Goal: Information Seeking & Learning: Learn about a topic

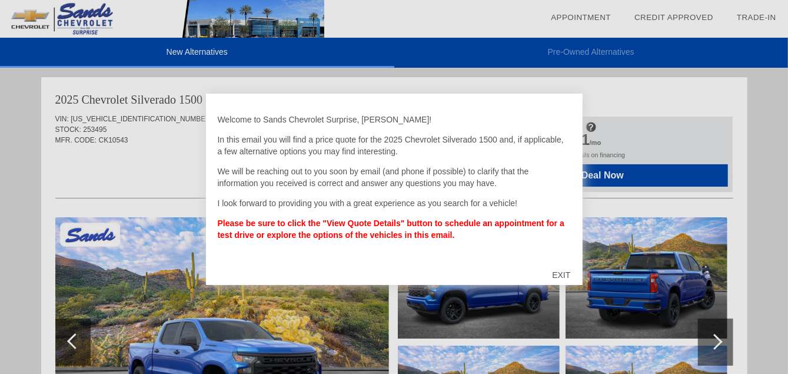
click at [568, 275] on div "EXIT" at bounding box center [561, 274] width 42 height 35
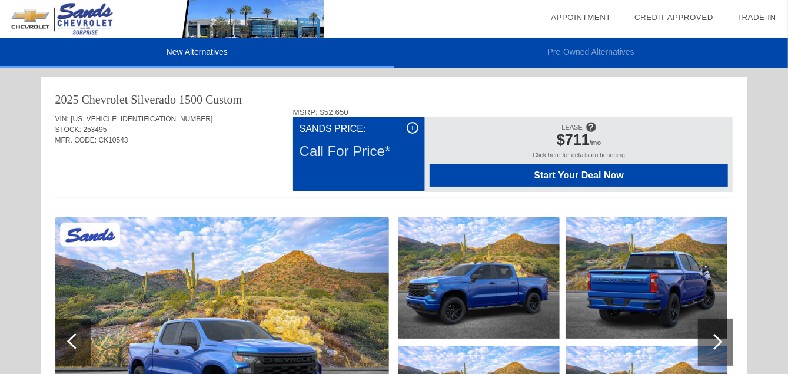
click at [719, 344] on div at bounding box center [715, 341] width 35 height 47
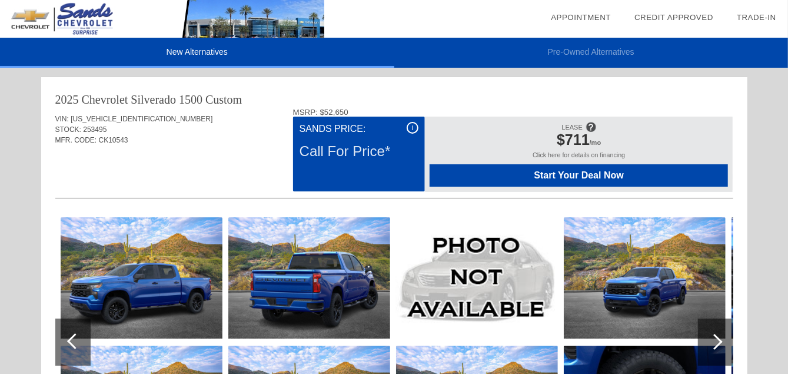
click at [719, 344] on div at bounding box center [715, 341] width 35 height 47
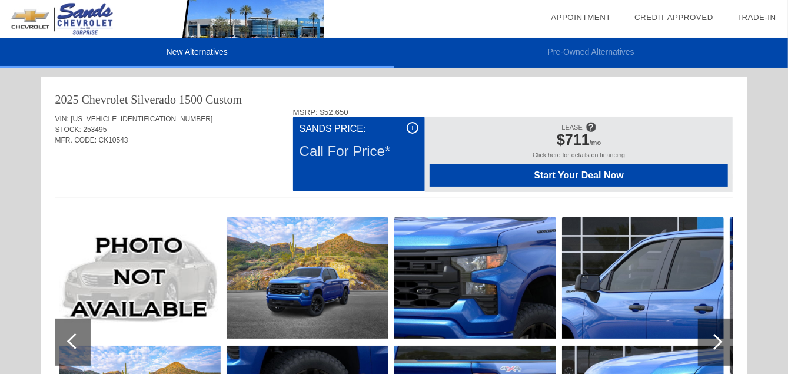
click at [719, 344] on div at bounding box center [715, 341] width 35 height 47
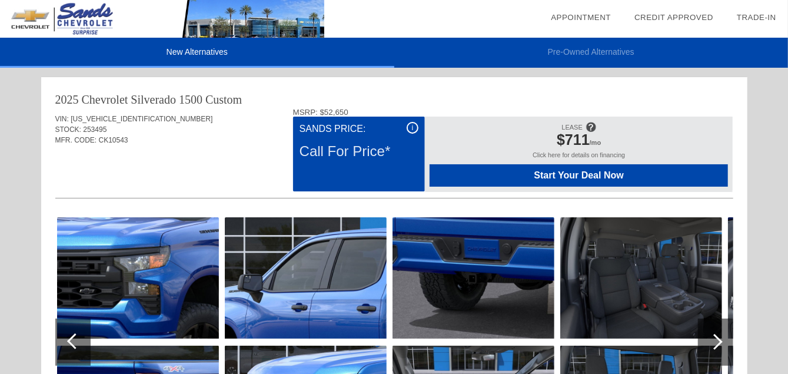
click at [719, 344] on div at bounding box center [715, 341] width 35 height 47
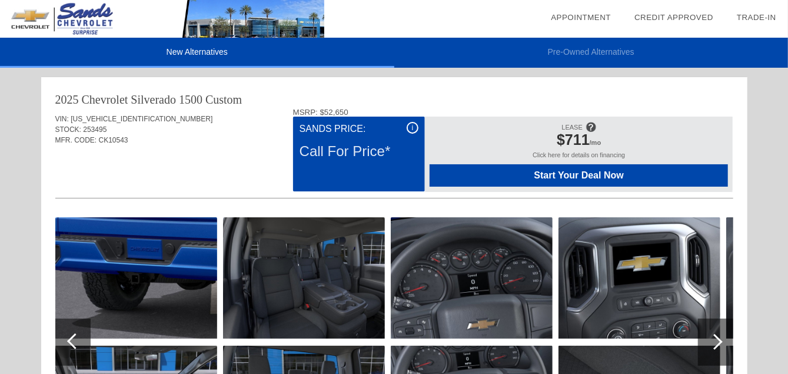
click at [719, 344] on div at bounding box center [715, 341] width 35 height 47
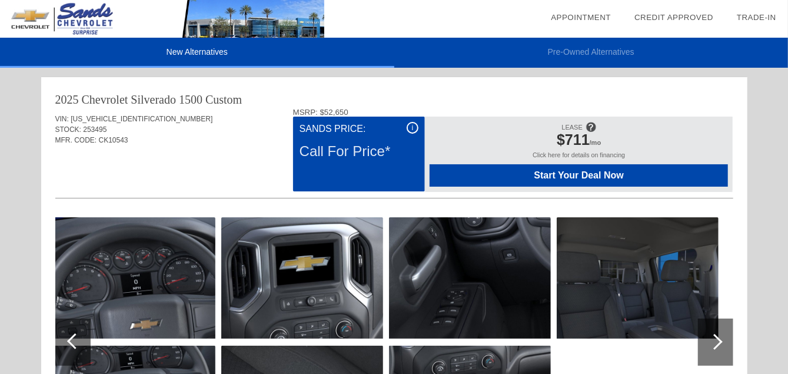
click at [75, 338] on div at bounding box center [75, 341] width 16 height 16
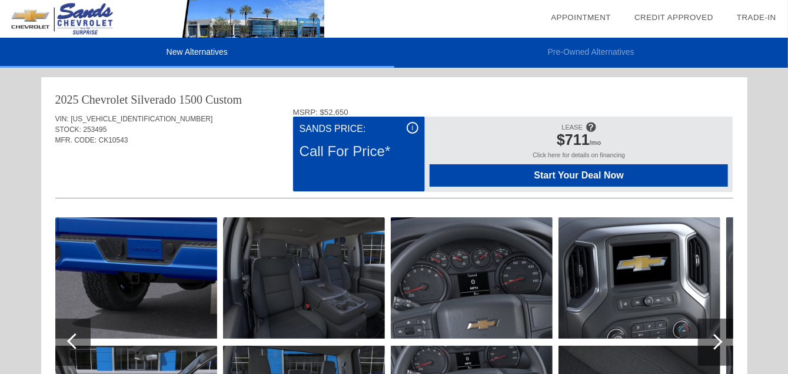
click at [723, 340] on div at bounding box center [715, 341] width 35 height 47
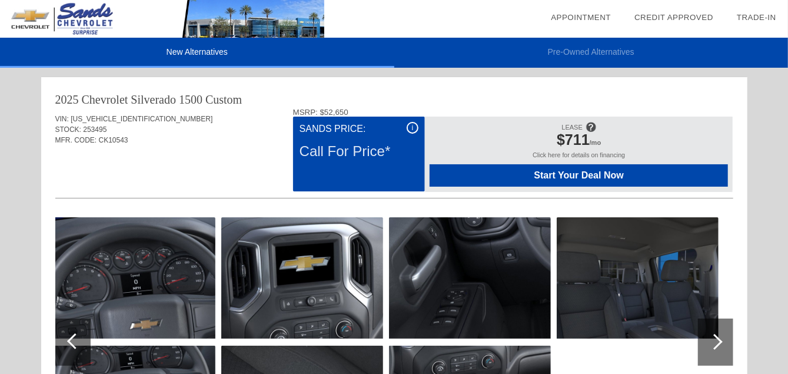
click at [723, 340] on div at bounding box center [715, 341] width 35 height 47
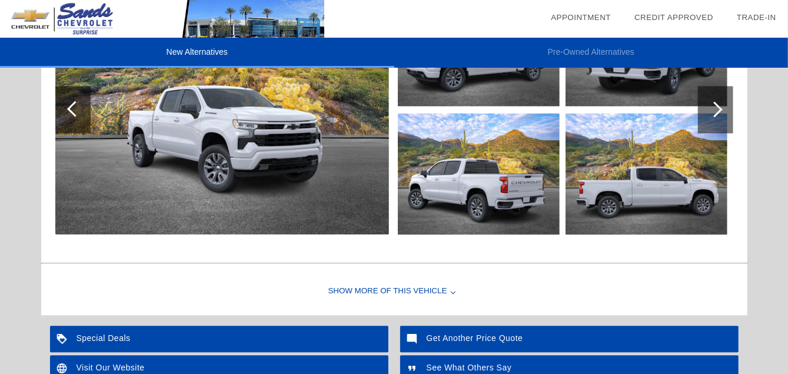
scroll to position [1436, 0]
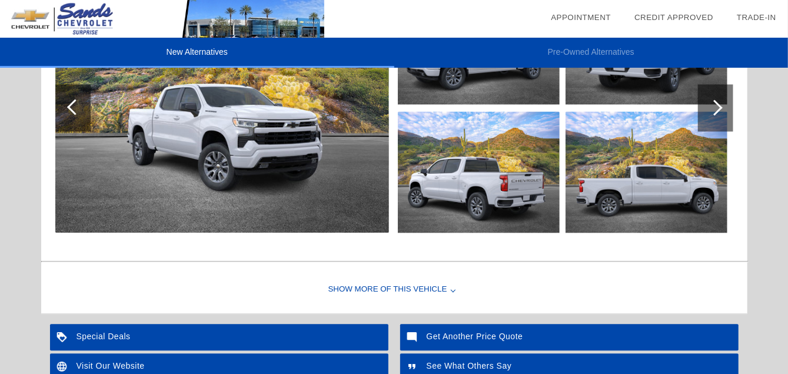
click at [440, 284] on div "Show More of this Vehicle" at bounding box center [394, 289] width 706 height 47
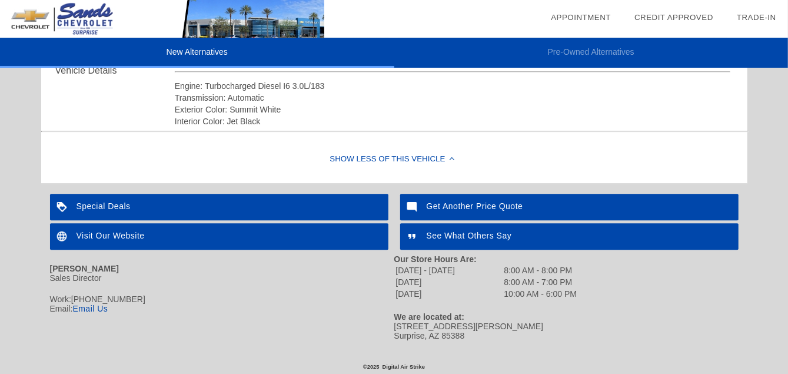
scroll to position [1302, 0]
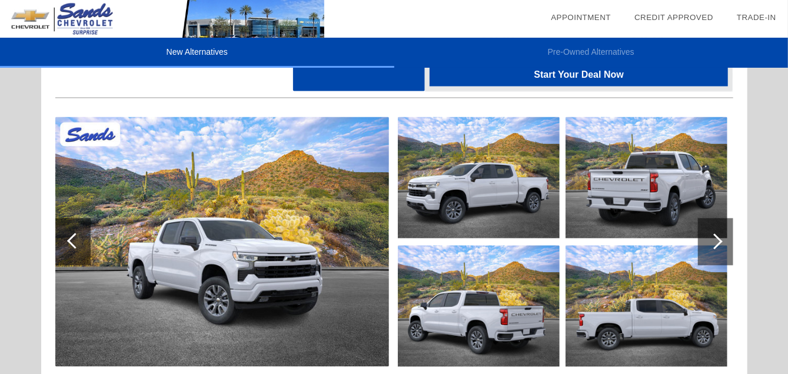
click at [62, 248] on div at bounding box center [72, 241] width 35 height 47
click at [157, 249] on img at bounding box center [222, 242] width 334 height 250
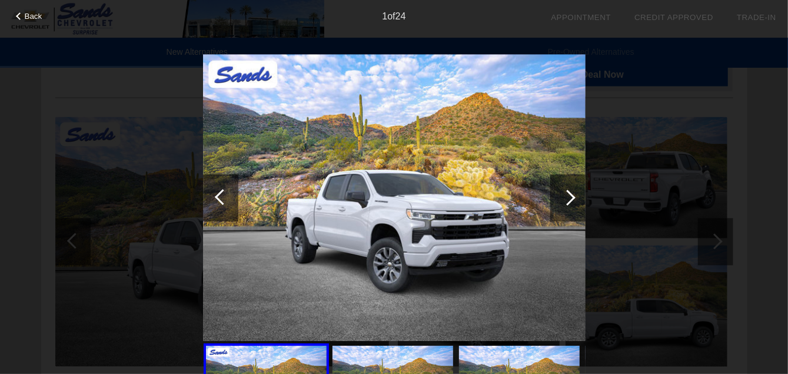
click at [569, 199] on div at bounding box center [568, 197] width 16 height 16
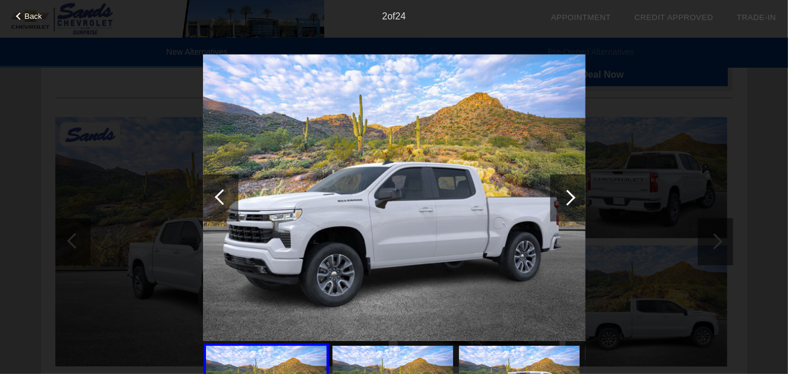
click at [569, 199] on div at bounding box center [568, 197] width 16 height 16
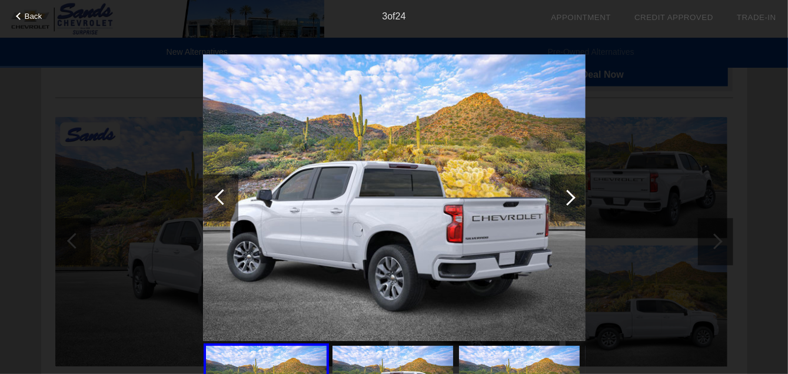
click at [569, 199] on div at bounding box center [568, 197] width 16 height 16
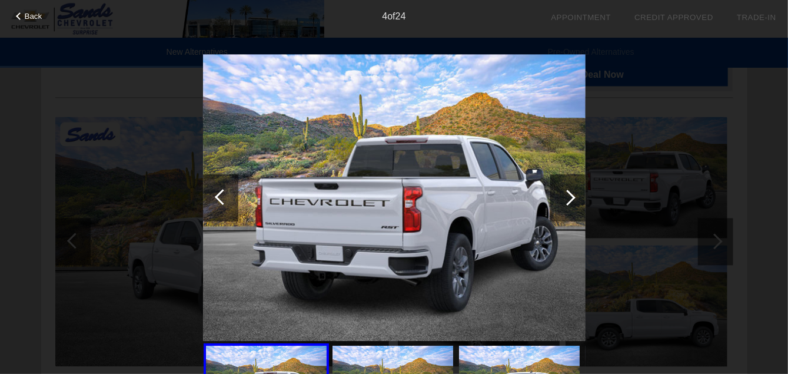
click at [569, 199] on div at bounding box center [568, 197] width 16 height 16
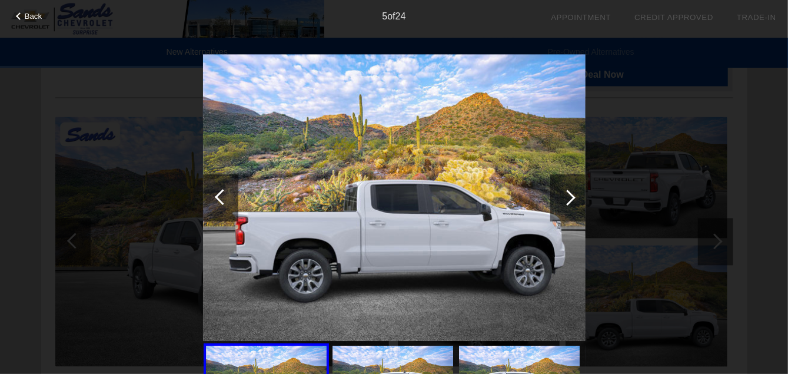
click at [569, 199] on div at bounding box center [568, 197] width 16 height 16
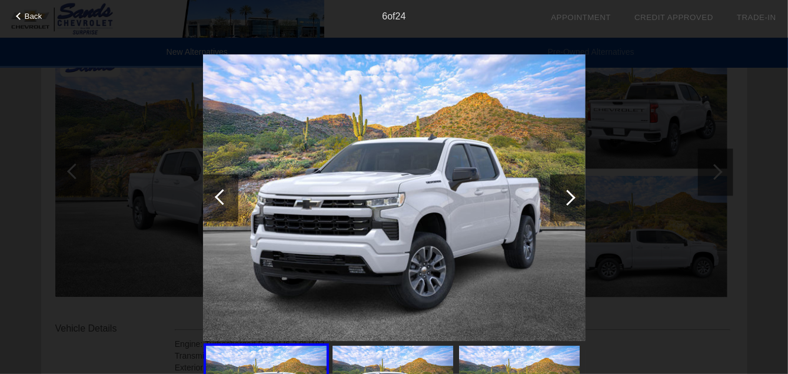
scroll to position [1373, 0]
click at [631, 312] on div "Back 6 of 24" at bounding box center [394, 187] width 788 height 374
click at [565, 204] on div at bounding box center [567, 197] width 35 height 47
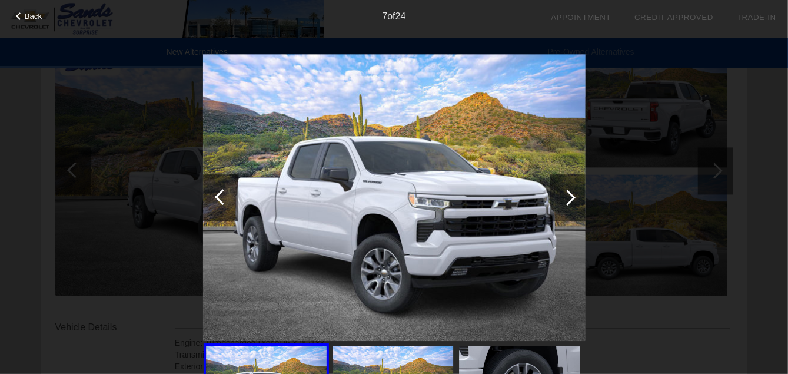
click at [565, 204] on div at bounding box center [567, 197] width 35 height 47
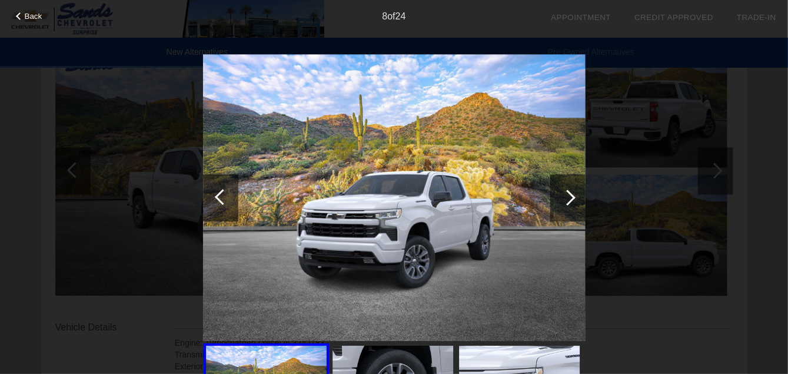
click at [565, 204] on div at bounding box center [567, 197] width 35 height 47
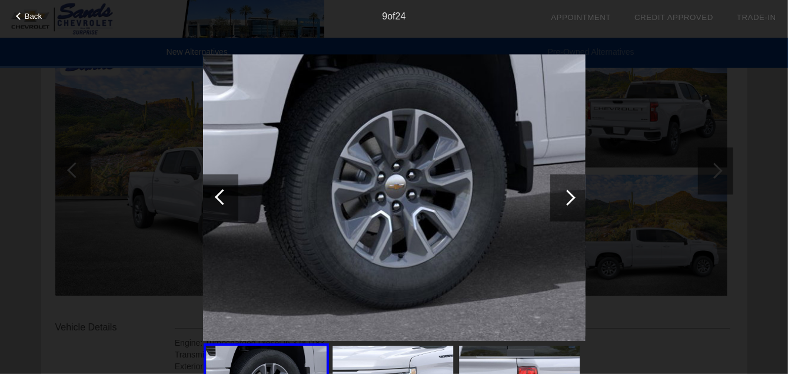
click at [565, 204] on div at bounding box center [567, 197] width 35 height 47
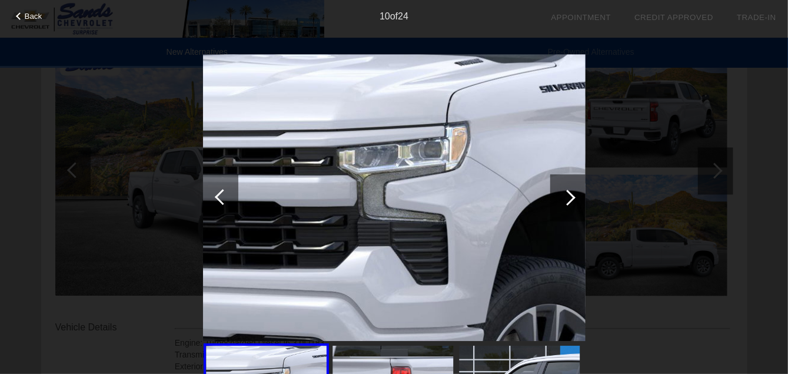
click at [565, 204] on div at bounding box center [567, 197] width 35 height 47
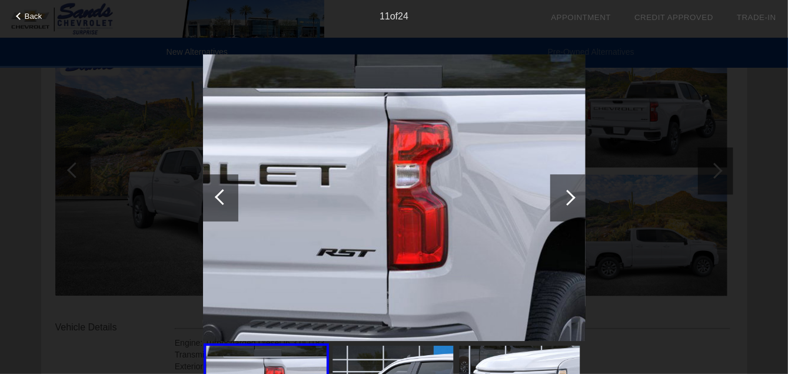
click at [565, 204] on div at bounding box center [567, 197] width 35 height 47
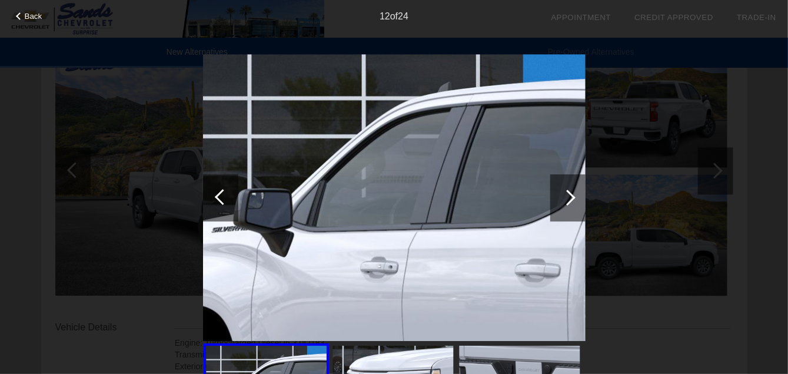
click at [565, 204] on div at bounding box center [567, 197] width 35 height 47
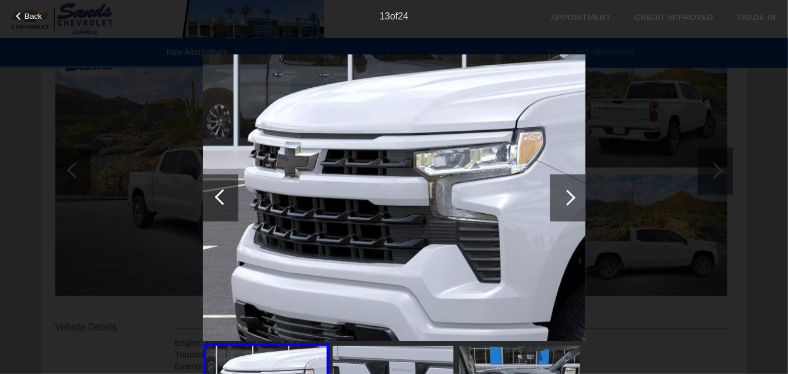
click at [565, 204] on div at bounding box center [567, 197] width 35 height 47
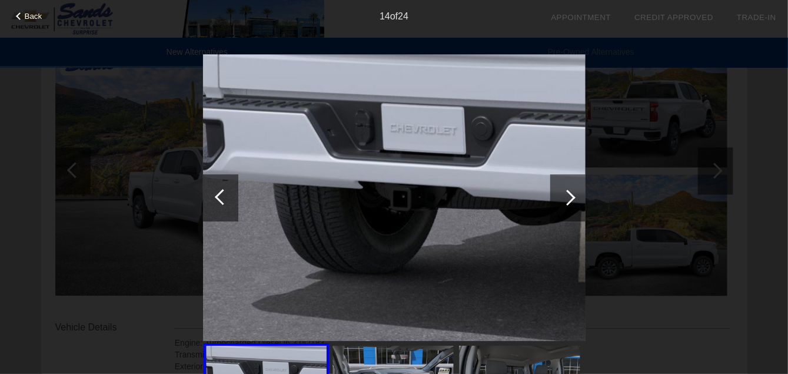
click at [565, 204] on div at bounding box center [567, 197] width 35 height 47
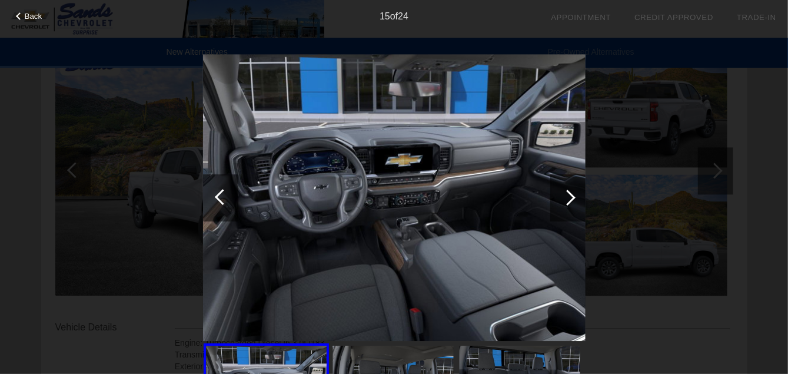
click at [568, 202] on div at bounding box center [568, 197] width 16 height 16
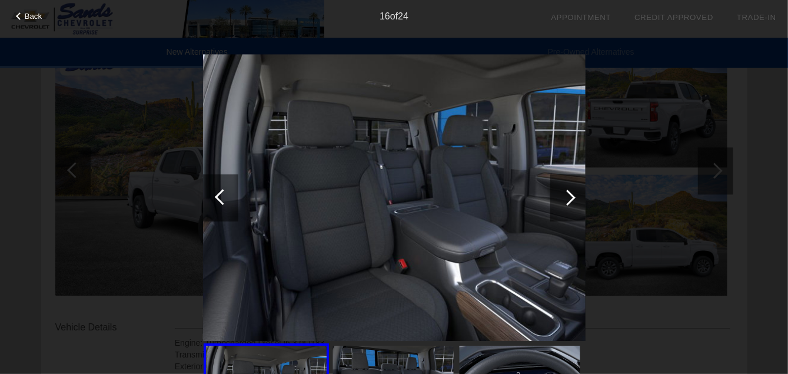
click at [568, 202] on div at bounding box center [568, 197] width 16 height 16
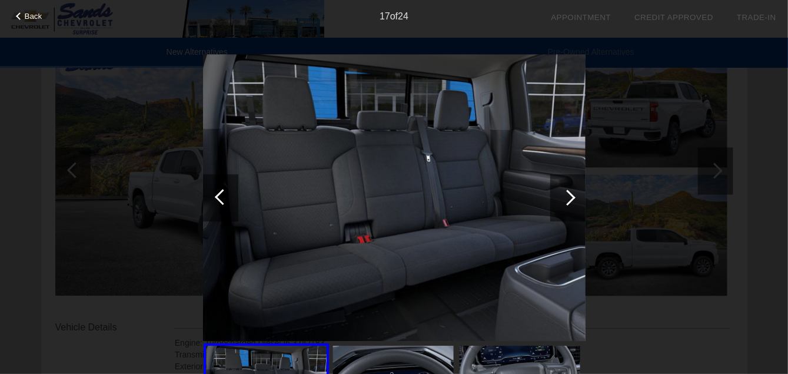
click at [568, 202] on div at bounding box center [568, 197] width 16 height 16
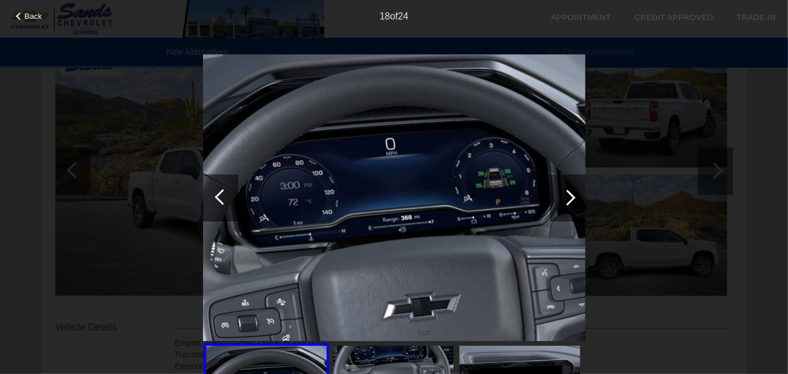
click at [568, 202] on div at bounding box center [568, 197] width 16 height 16
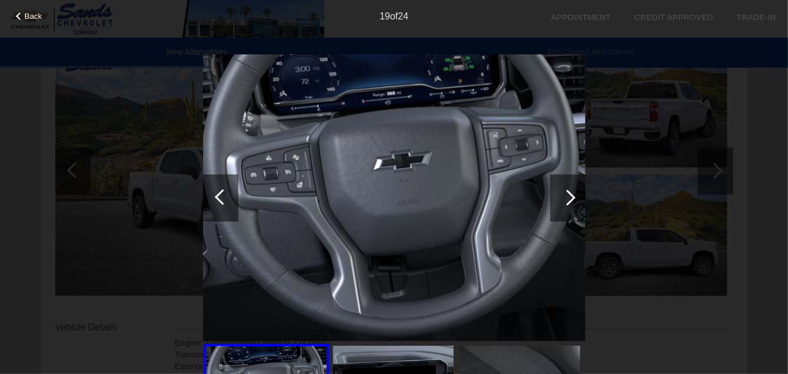
click at [568, 202] on div at bounding box center [568, 197] width 16 height 16
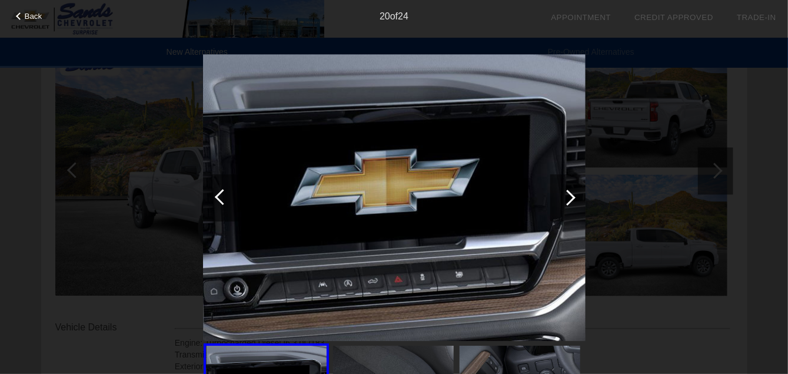
click at [568, 202] on div at bounding box center [568, 197] width 16 height 16
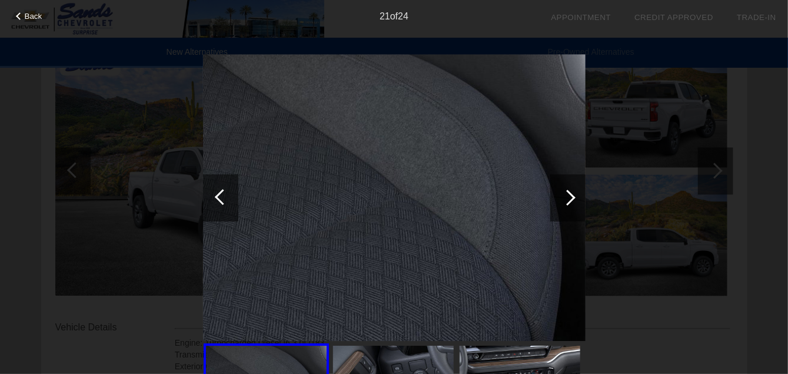
click at [568, 202] on div at bounding box center [568, 197] width 16 height 16
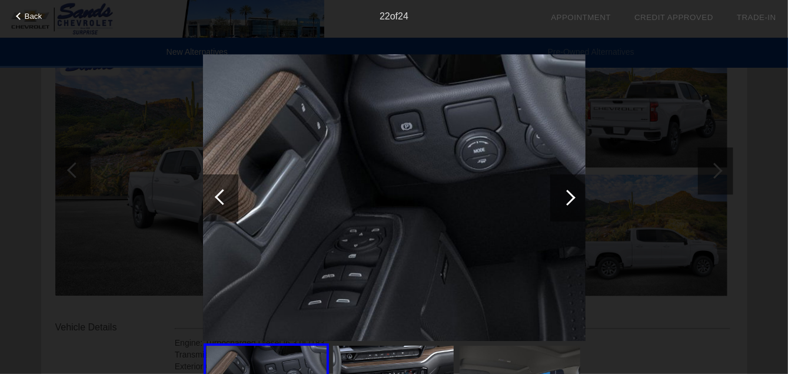
click at [568, 202] on div at bounding box center [568, 197] width 16 height 16
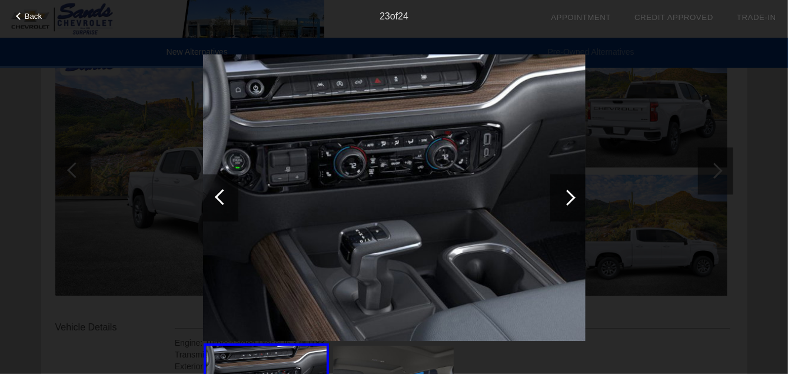
click at [568, 202] on div at bounding box center [568, 197] width 16 height 16
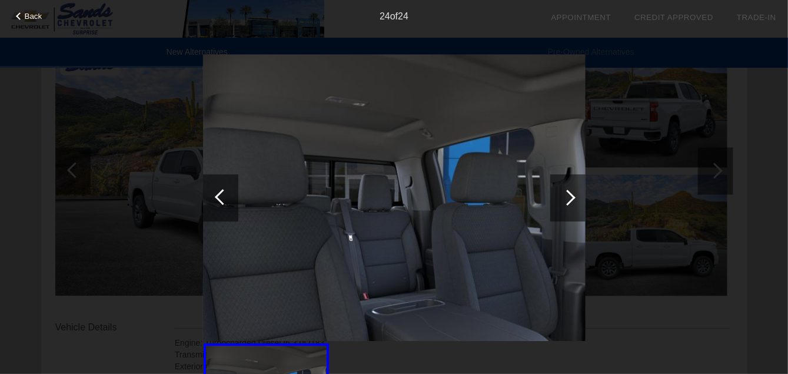
click at [568, 202] on div at bounding box center [568, 197] width 16 height 16
click at [570, 197] on div at bounding box center [568, 197] width 16 height 16
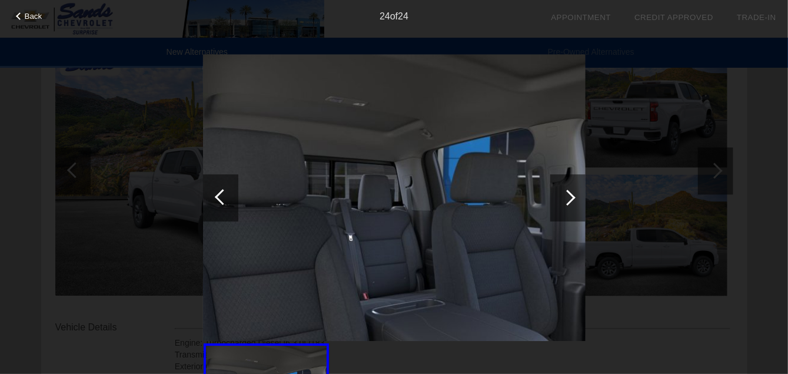
click at [570, 197] on div at bounding box center [568, 197] width 16 height 16
click at [229, 189] on div at bounding box center [220, 197] width 35 height 47
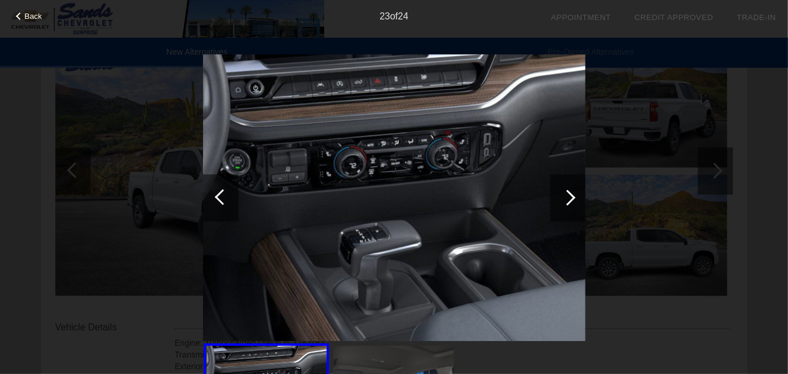
click at [229, 189] on div at bounding box center [220, 197] width 35 height 47
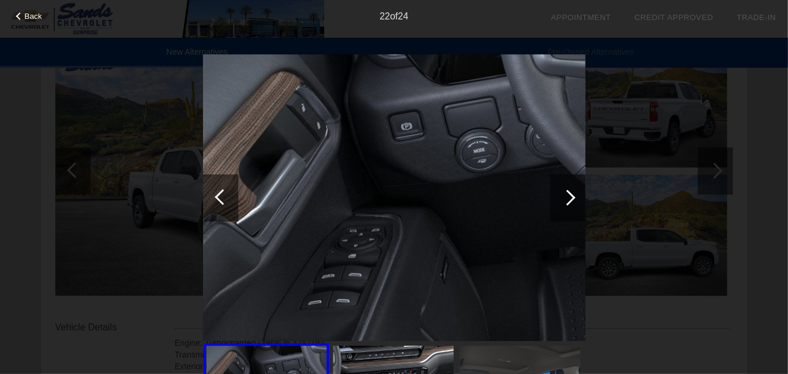
click at [229, 189] on div at bounding box center [220, 197] width 35 height 47
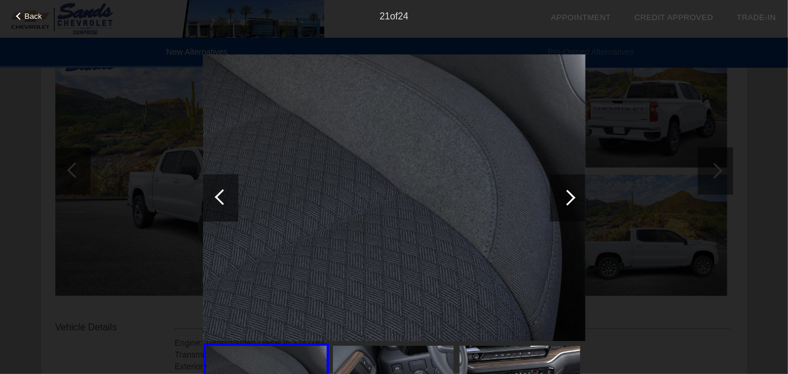
click at [229, 189] on div at bounding box center [220, 197] width 35 height 47
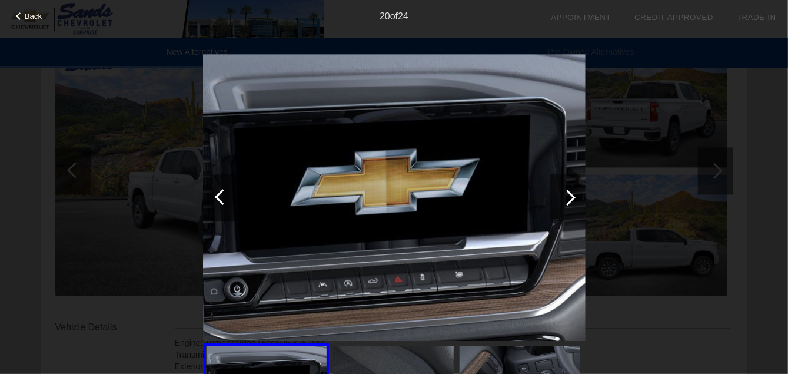
click at [229, 189] on div at bounding box center [220, 197] width 35 height 47
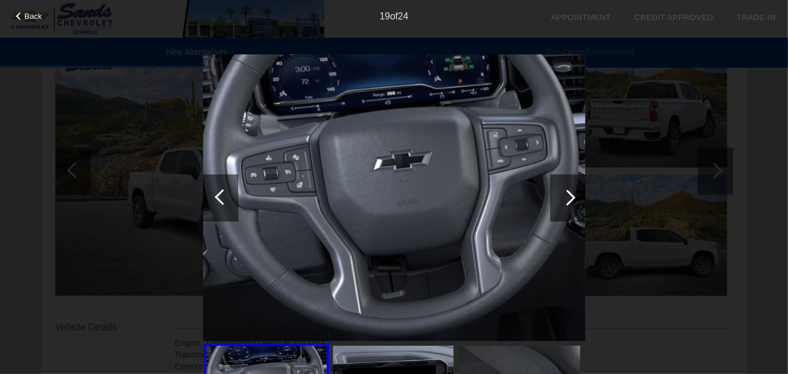
click at [229, 189] on div at bounding box center [220, 197] width 35 height 47
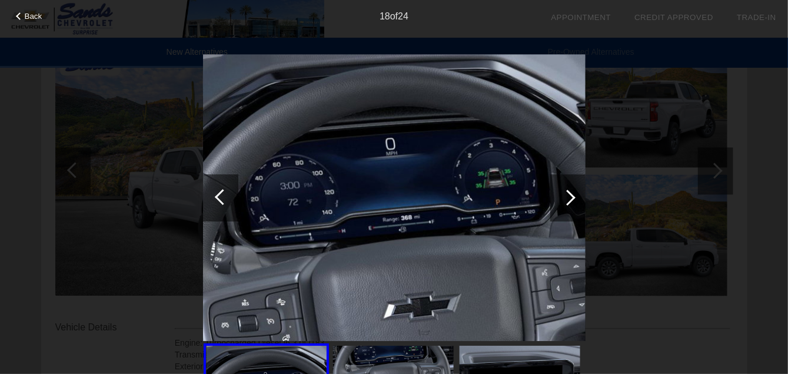
click at [229, 189] on div at bounding box center [220, 197] width 35 height 47
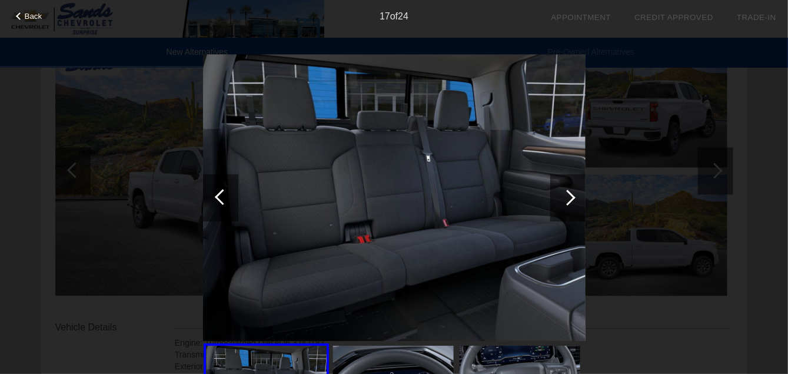
click at [229, 189] on div at bounding box center [220, 197] width 35 height 47
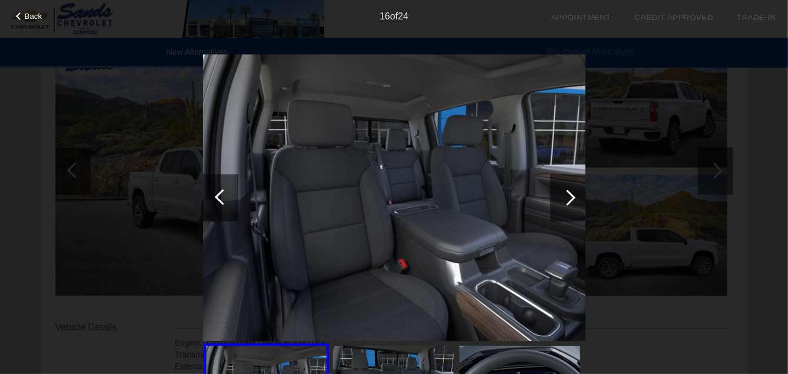
click at [229, 189] on div at bounding box center [220, 197] width 35 height 47
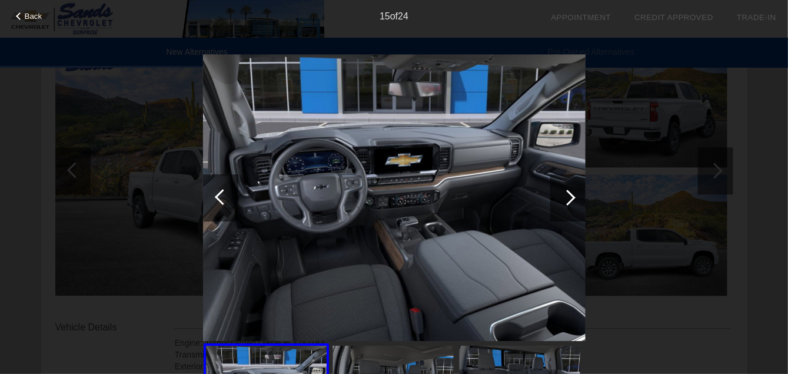
click at [229, 189] on div at bounding box center [220, 197] width 35 height 47
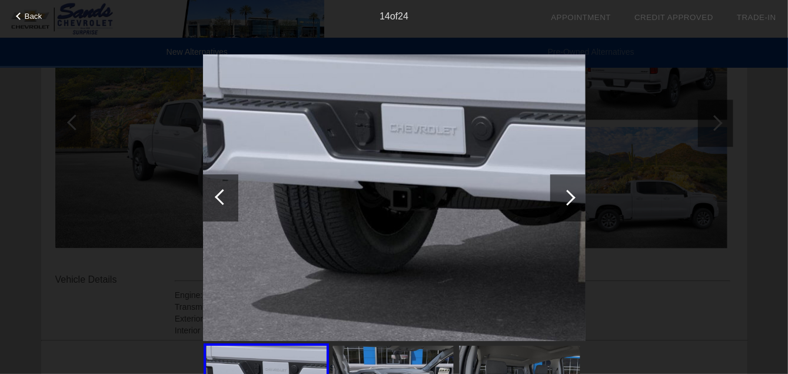
scroll to position [1444, 0]
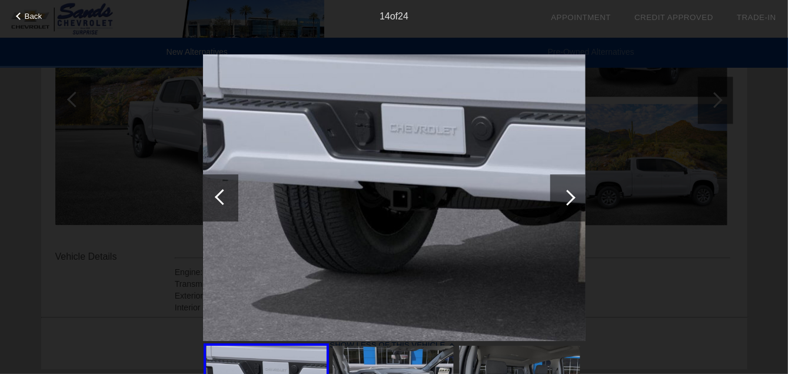
click at [11, 18] on div "14 of 24" at bounding box center [394, 12] width 788 height 24
click at [12, 17] on div "Back" at bounding box center [29, 15] width 59 height 6
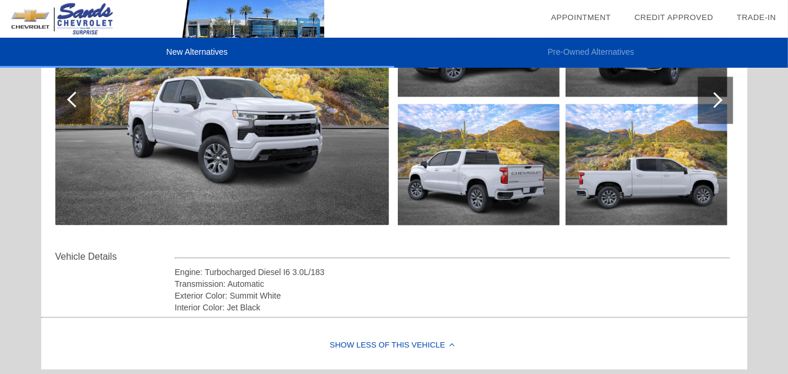
click at [616, 54] on li "Pre-Owned Alternatives" at bounding box center [591, 53] width 394 height 30
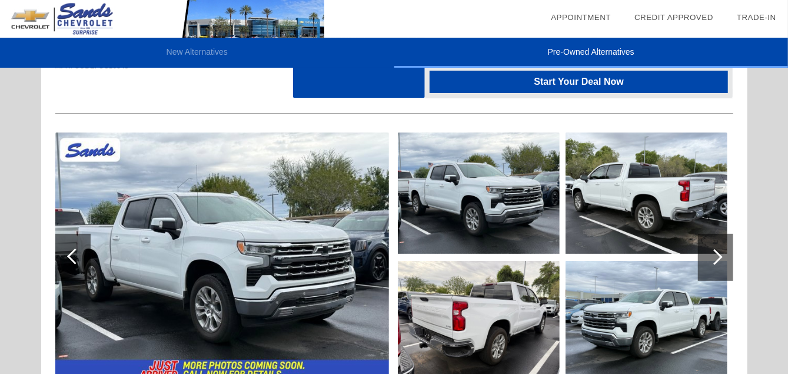
scroll to position [0, 0]
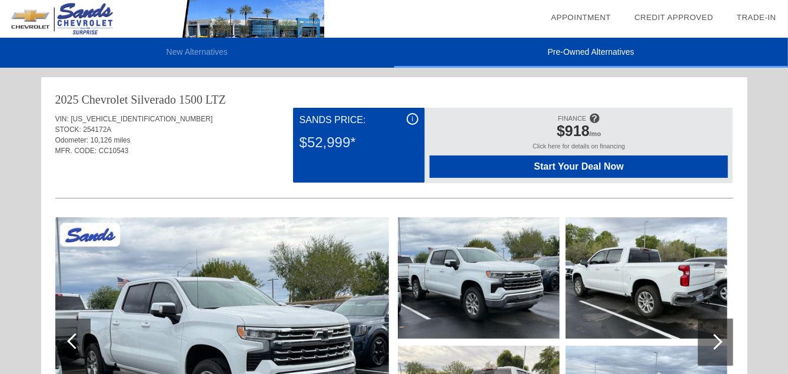
click at [762, 19] on link "Trade-In" at bounding box center [756, 17] width 39 height 9
click at [207, 50] on li "New Alternatives" at bounding box center [197, 53] width 394 height 30
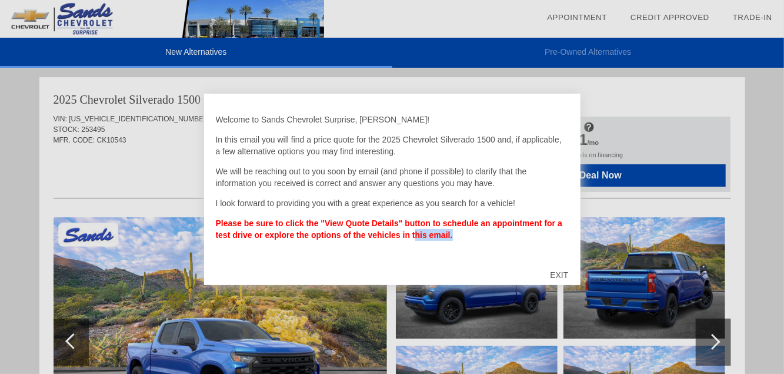
drag, startPoint x: 0, startPoint y: 0, endPoint x: 498, endPoint y: 270, distance: 566.7
click at [498, 270] on div "Welcome to Sands Chevrolet Surprise, Joseph! In this email you will find a pric…" at bounding box center [392, 189] width 377 height 191
click at [555, 274] on div "EXIT" at bounding box center [559, 274] width 42 height 35
